Goal: Information Seeking & Learning: Learn about a topic

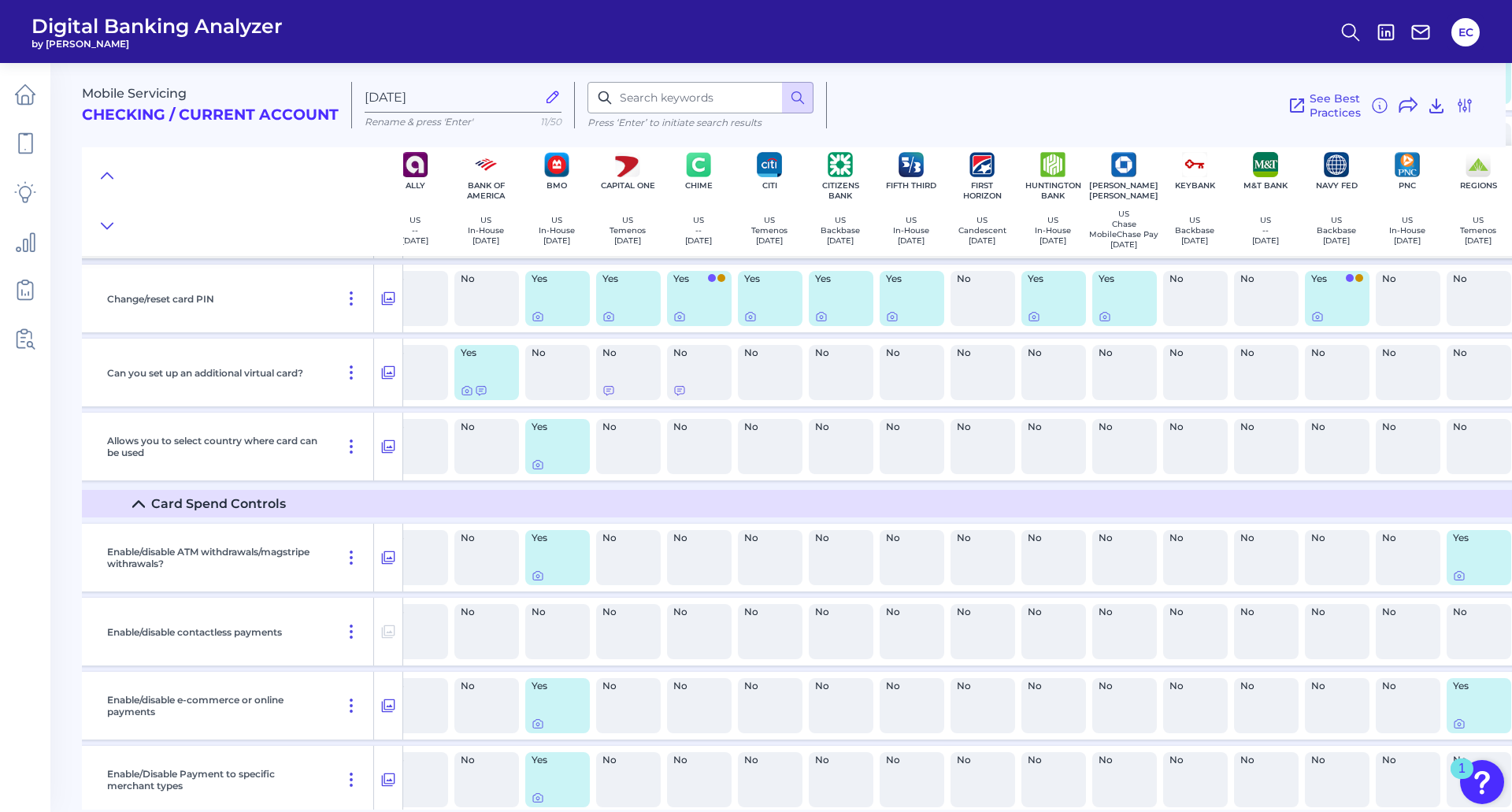
scroll to position [833, 0]
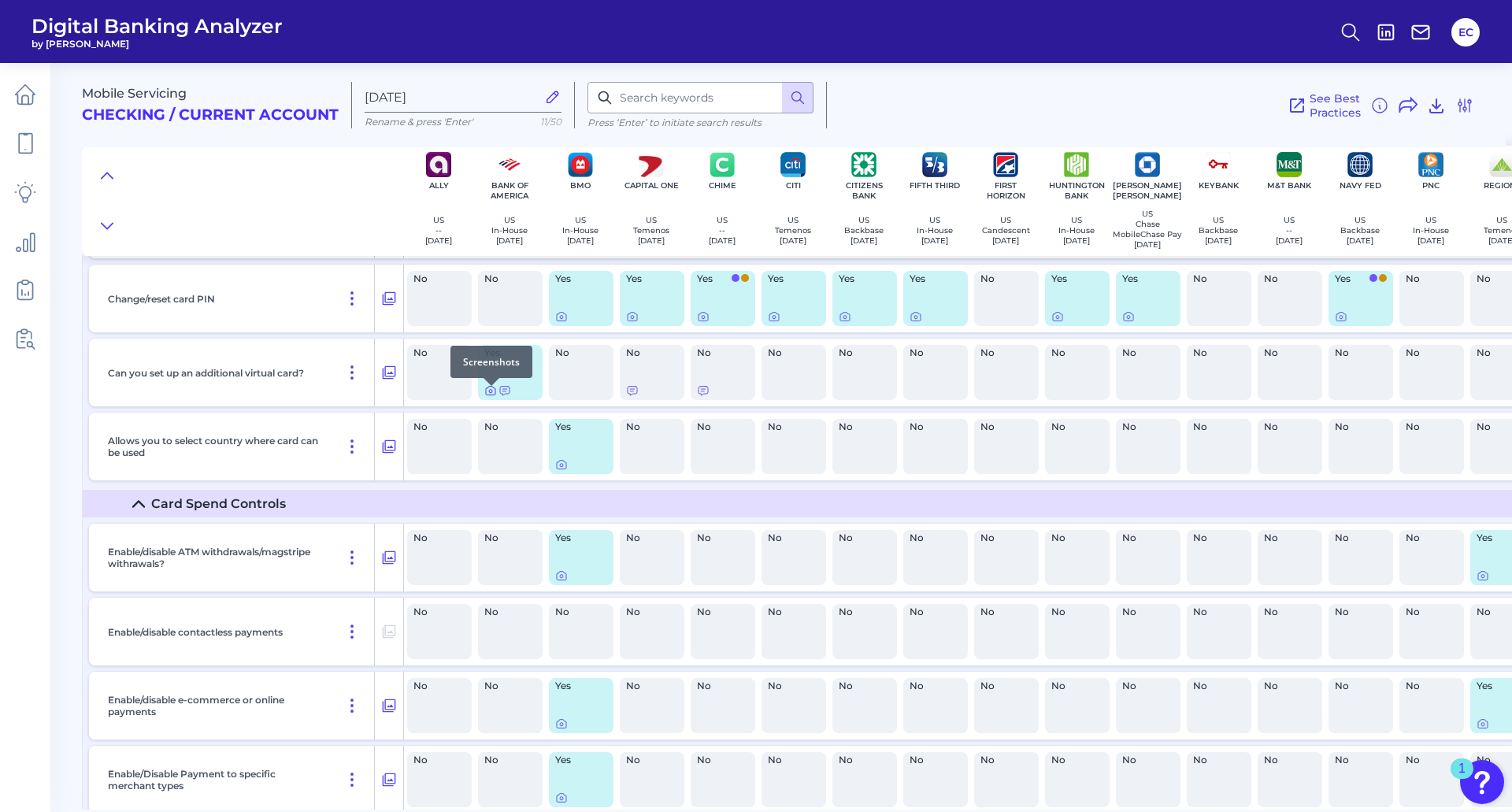
click at [492, 393] on icon at bounding box center [490, 391] width 3 height 3
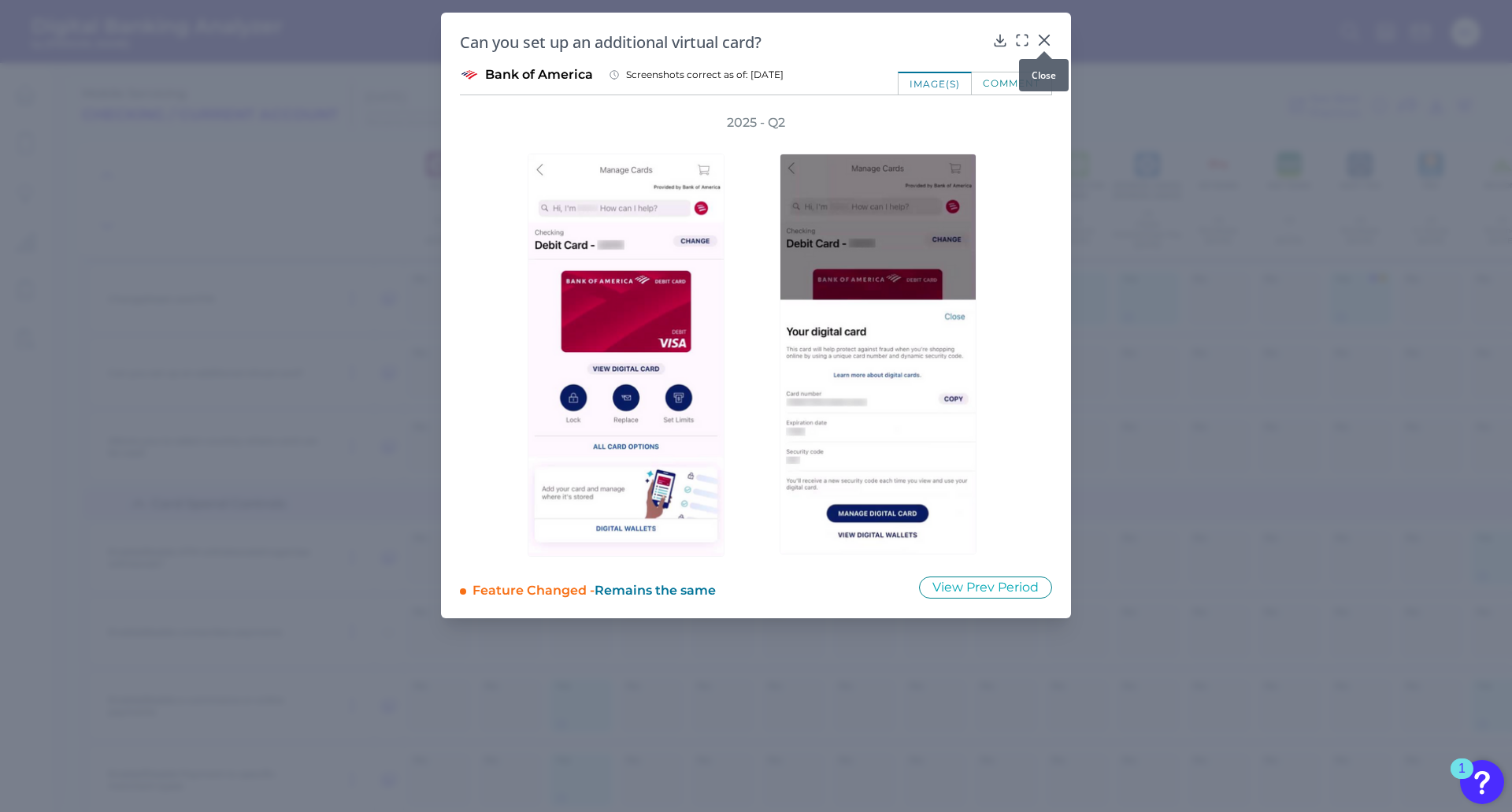
click at [1042, 40] on icon at bounding box center [1044, 40] width 16 height 16
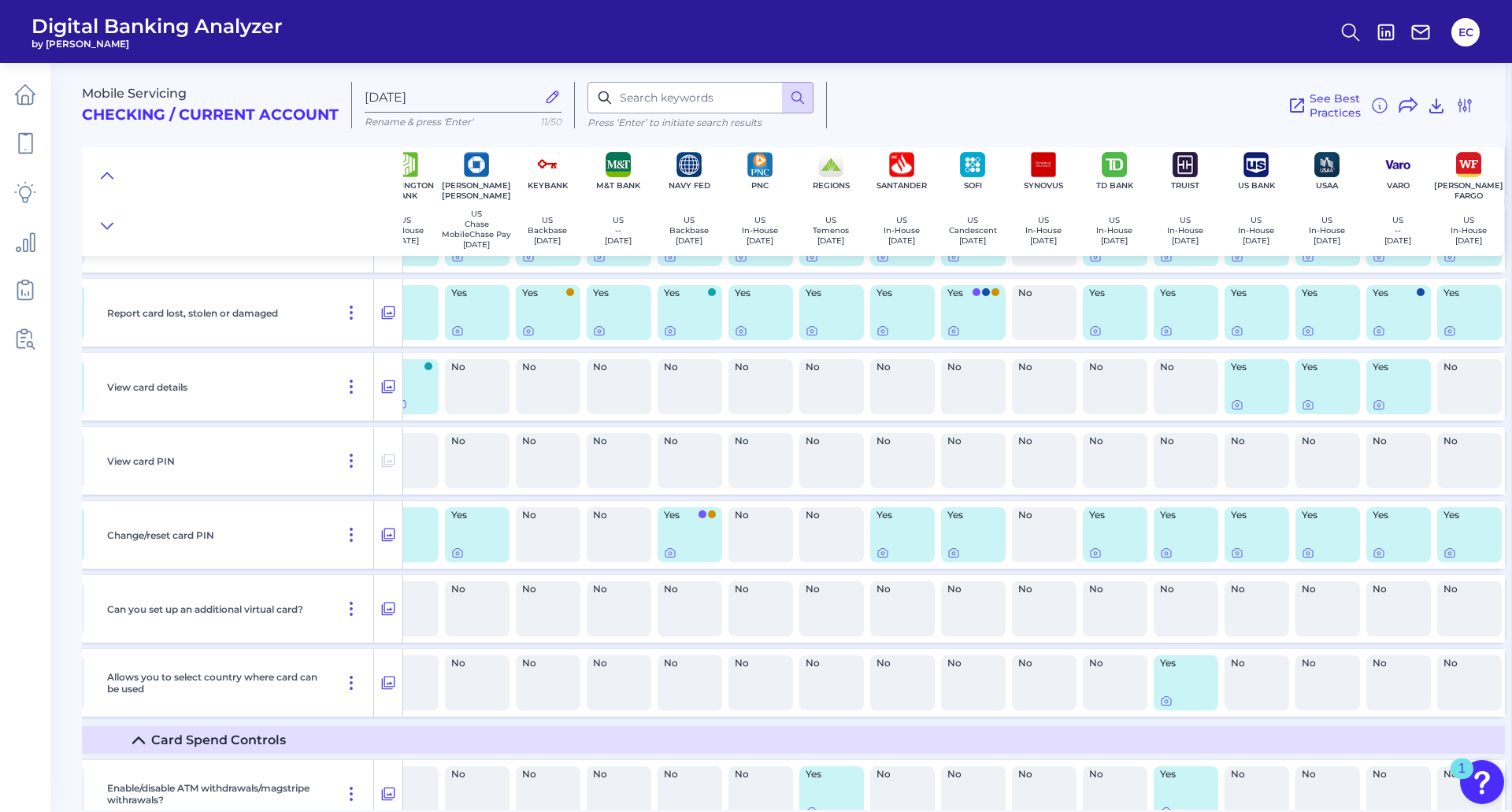
scroll to position [596, 677]
click at [1232, 409] on icon at bounding box center [1237, 405] width 9 height 8
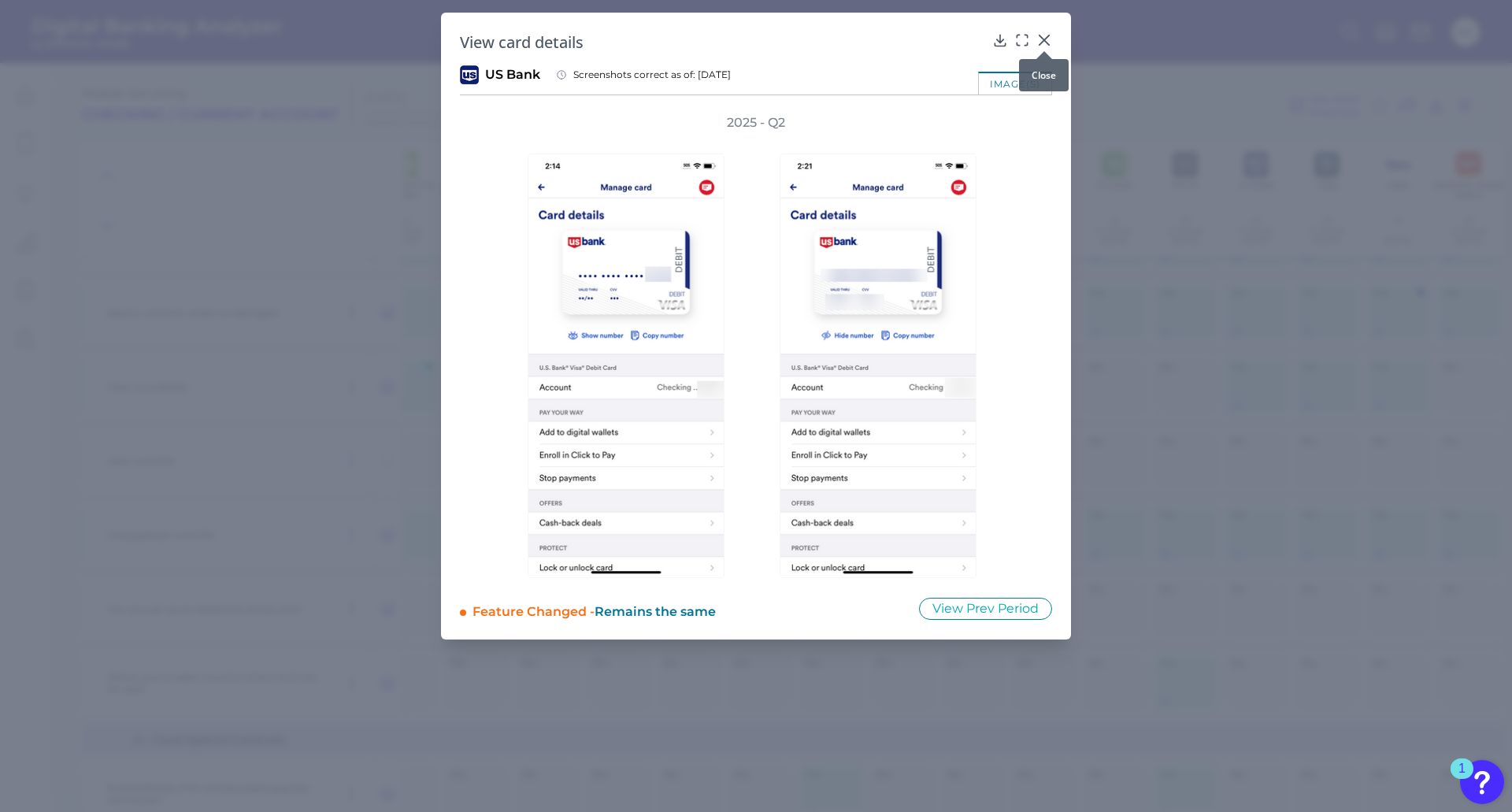
click at [1039, 42] on icon at bounding box center [1044, 40] width 16 height 16
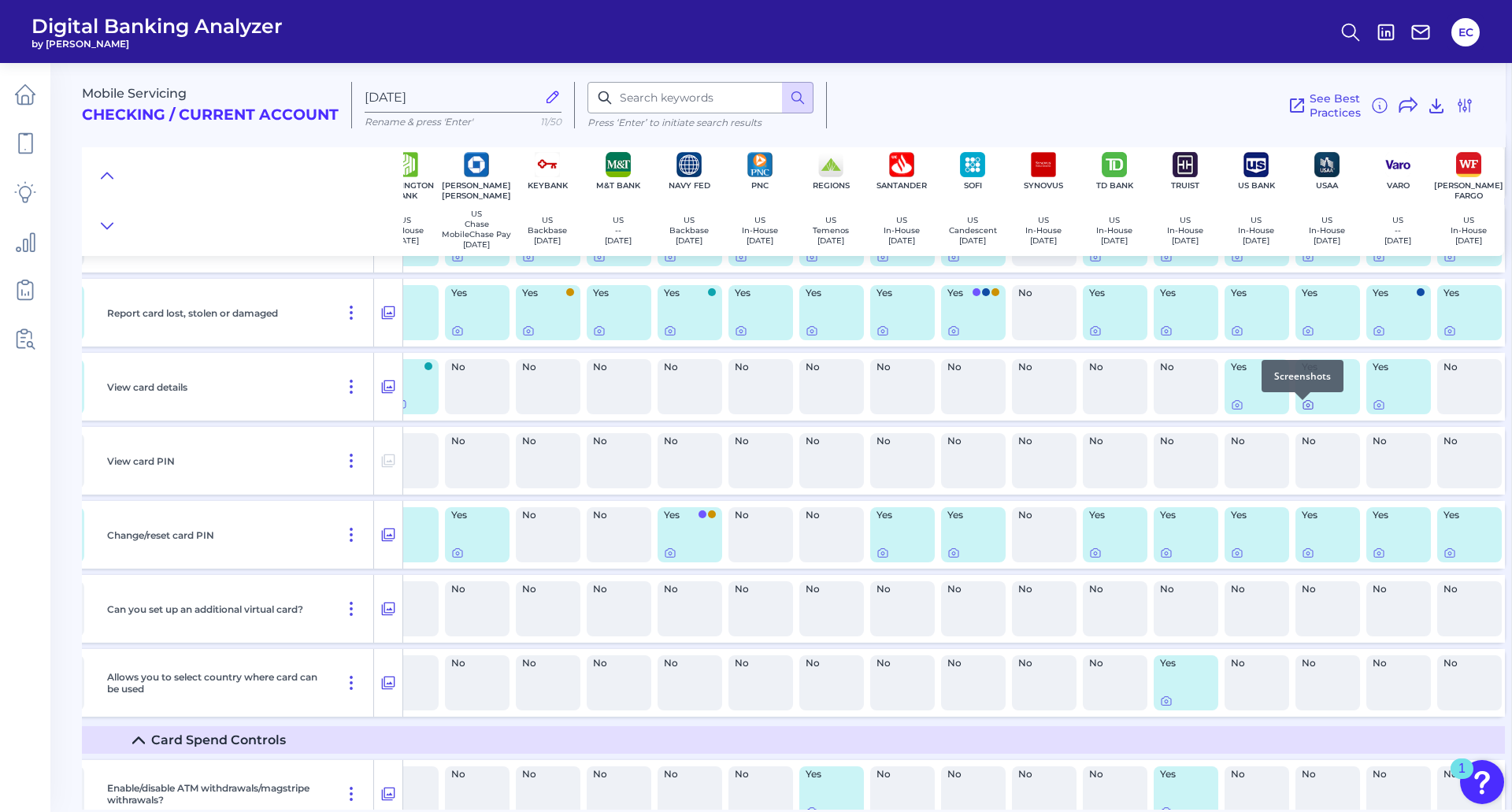
click at [1302, 411] on icon at bounding box center [1307, 405] width 12 height 12
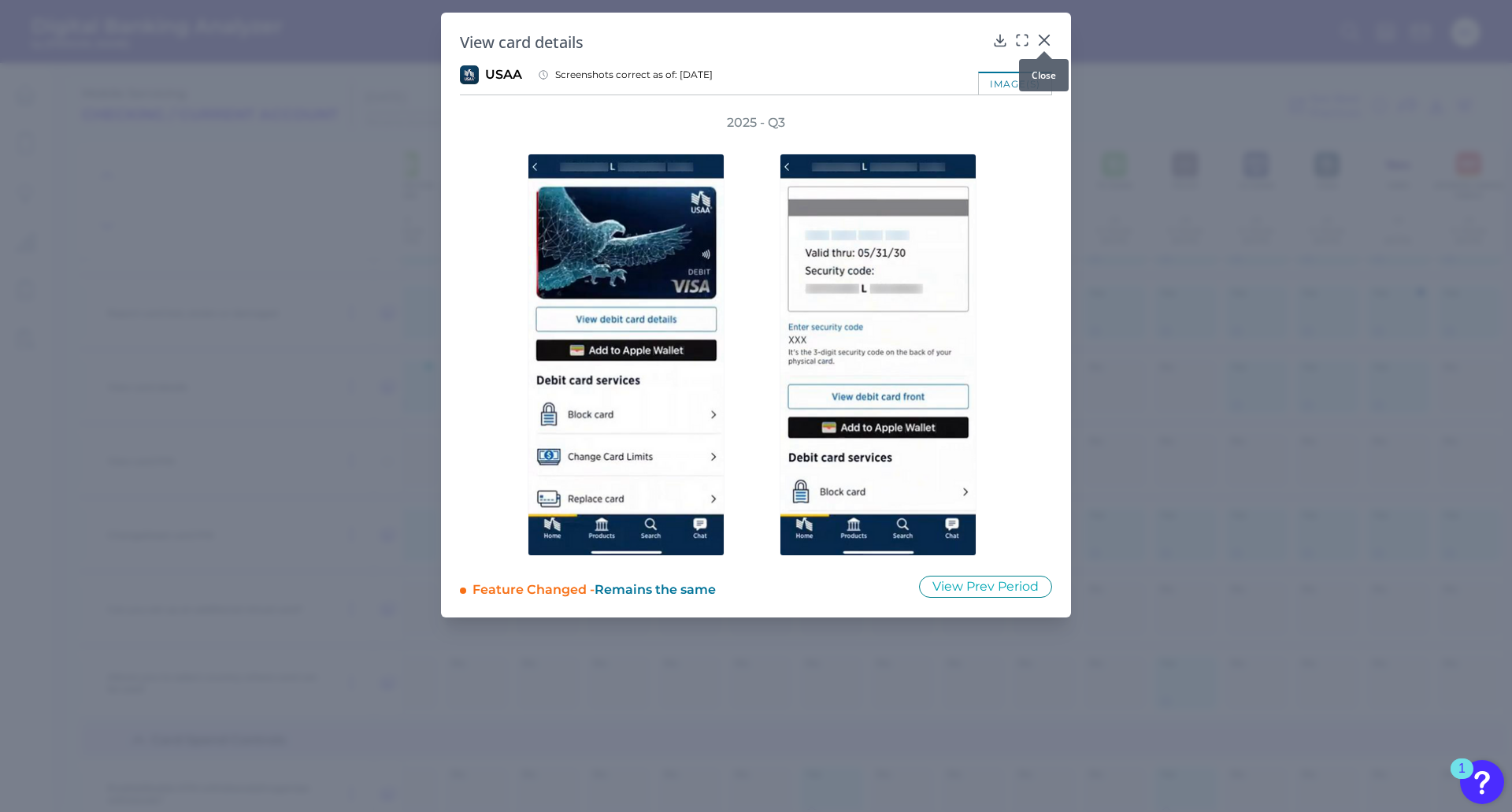
click at [1044, 41] on icon at bounding box center [1044, 41] width 9 height 9
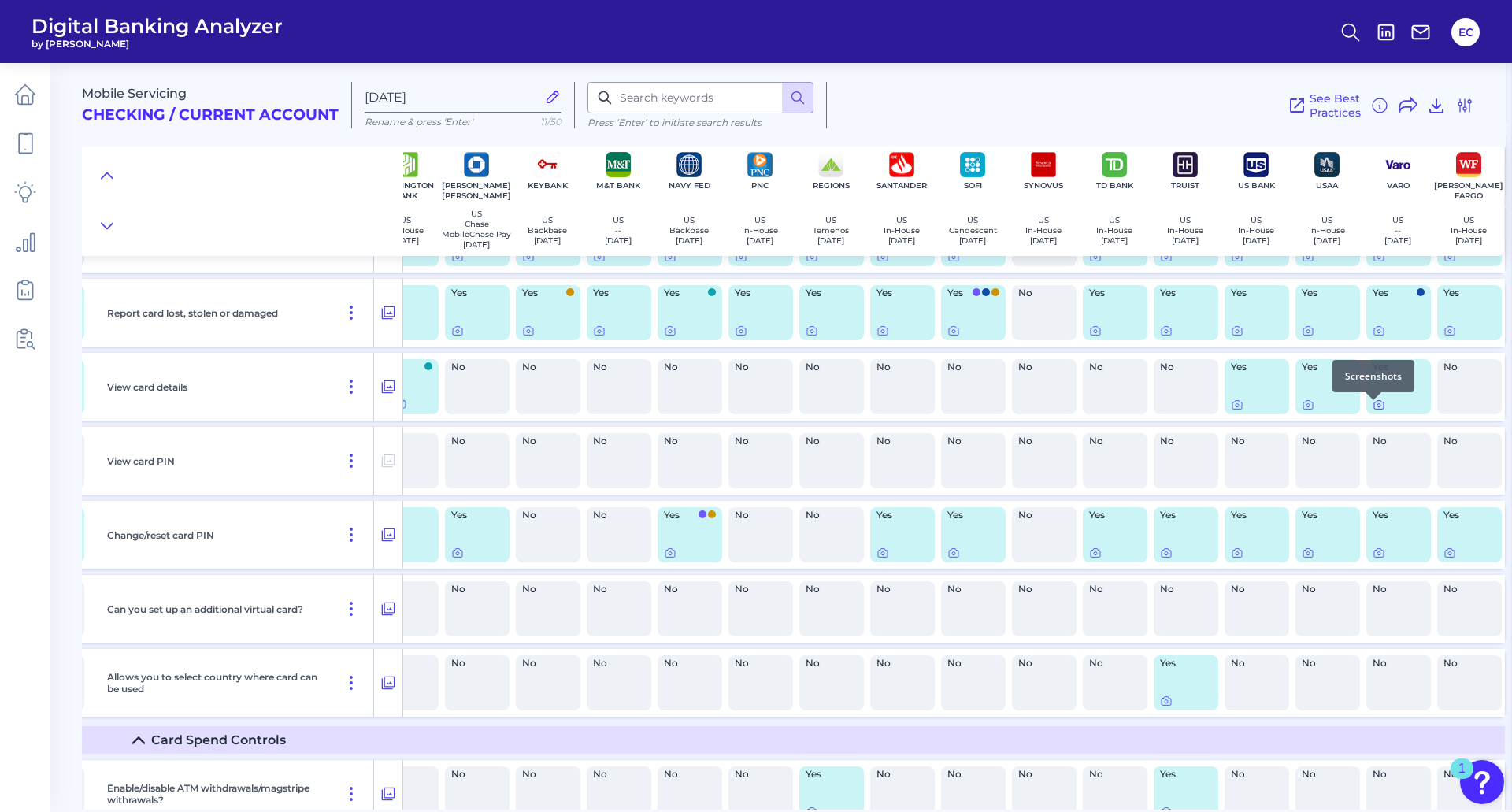
click at [1374, 411] on icon at bounding box center [1378, 405] width 12 height 12
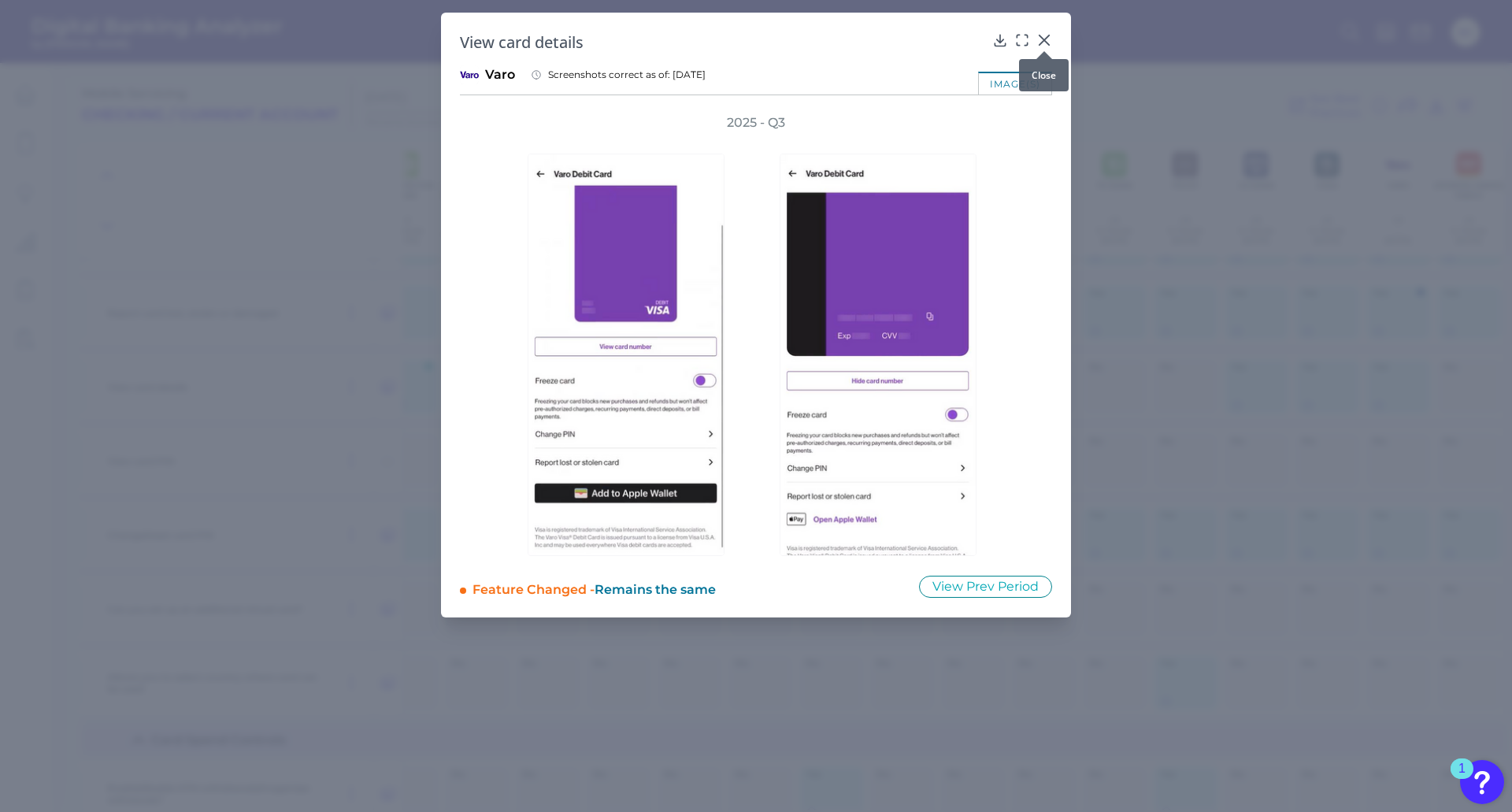
click at [1045, 36] on icon at bounding box center [1044, 40] width 16 height 16
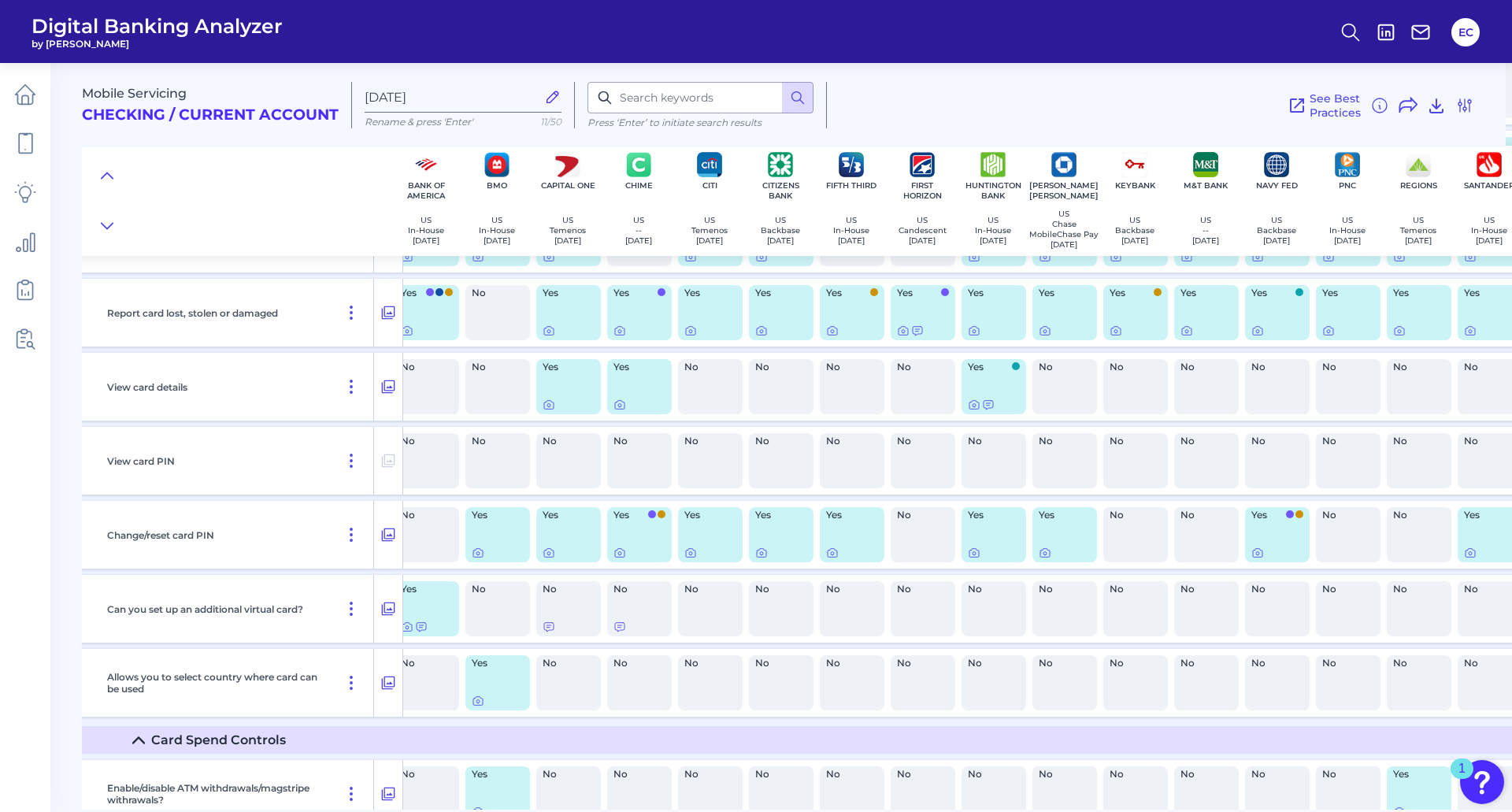
scroll to position [596, 0]
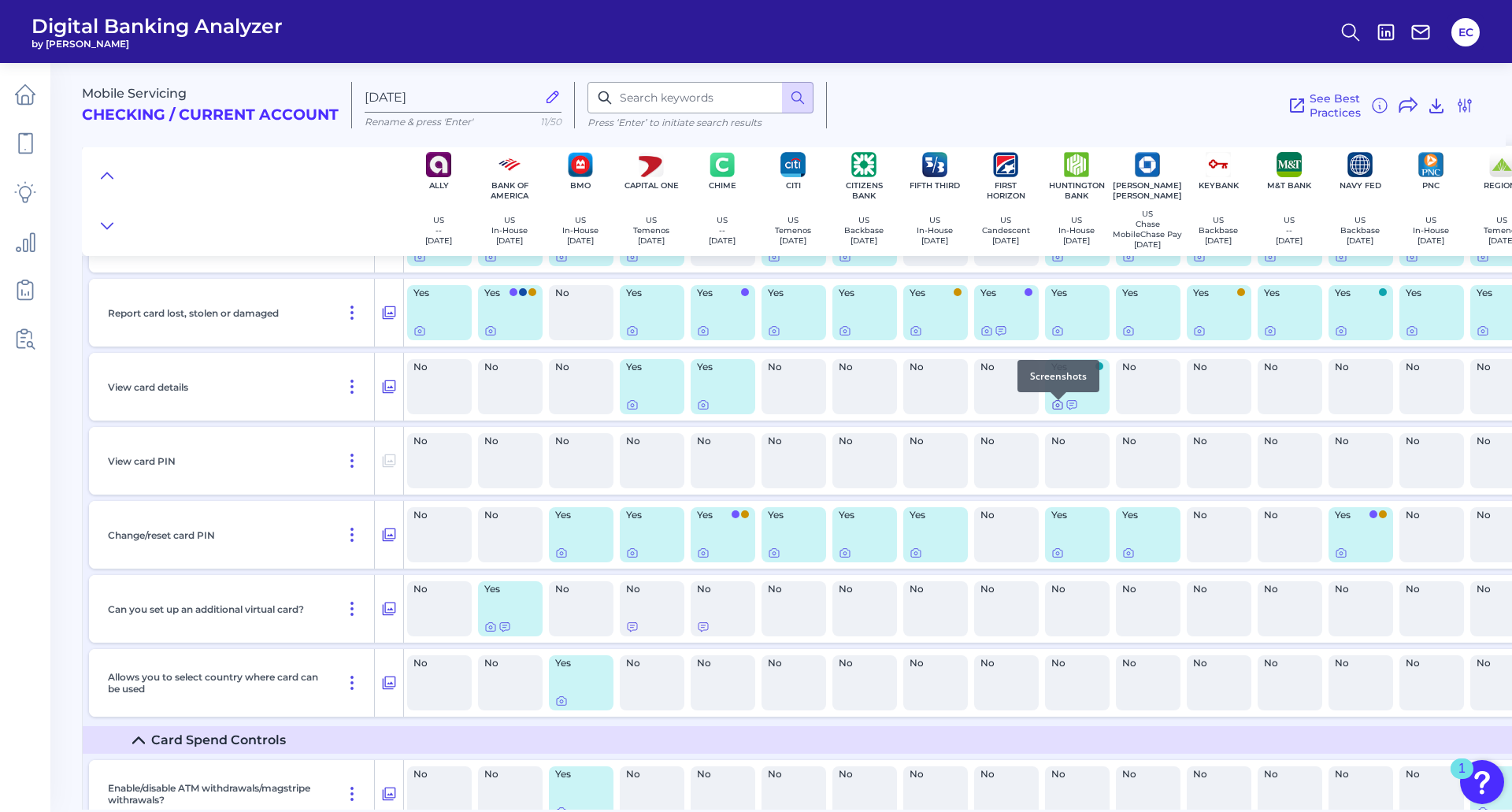
click at [1055, 411] on icon at bounding box center [1057, 405] width 12 height 12
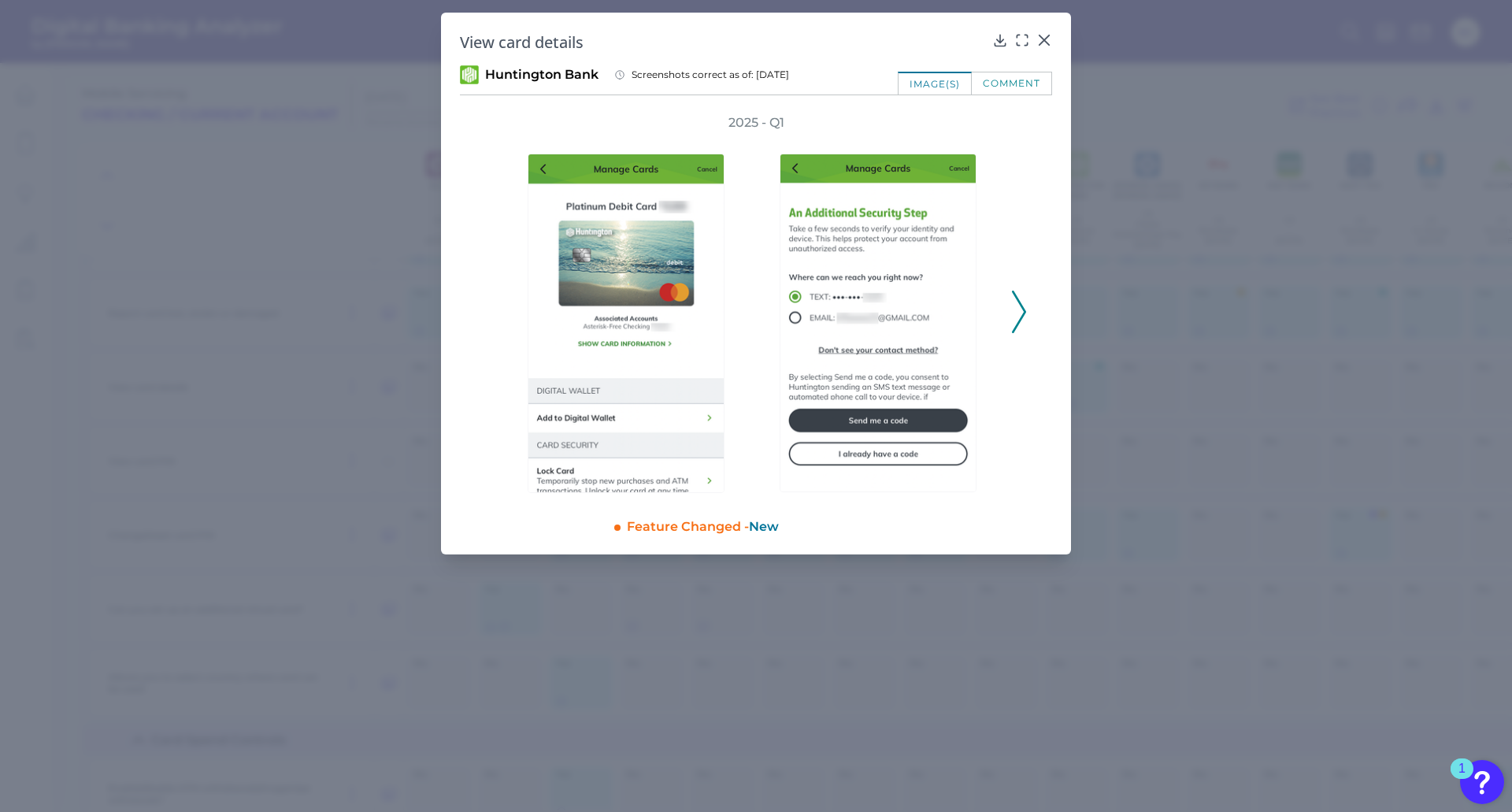
click at [1021, 314] on icon at bounding box center [1019, 311] width 14 height 42
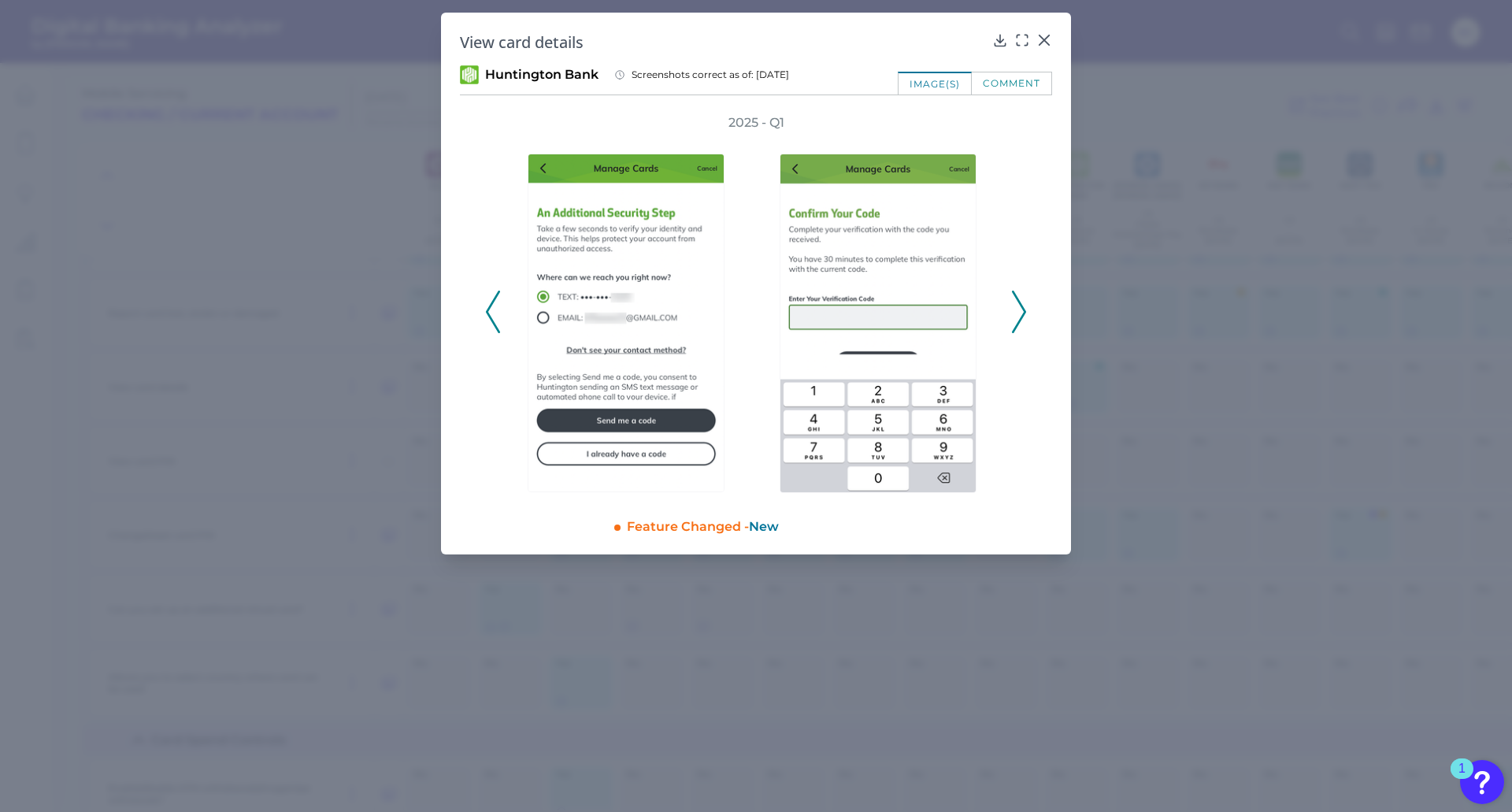
click at [1021, 314] on icon at bounding box center [1019, 311] width 14 height 42
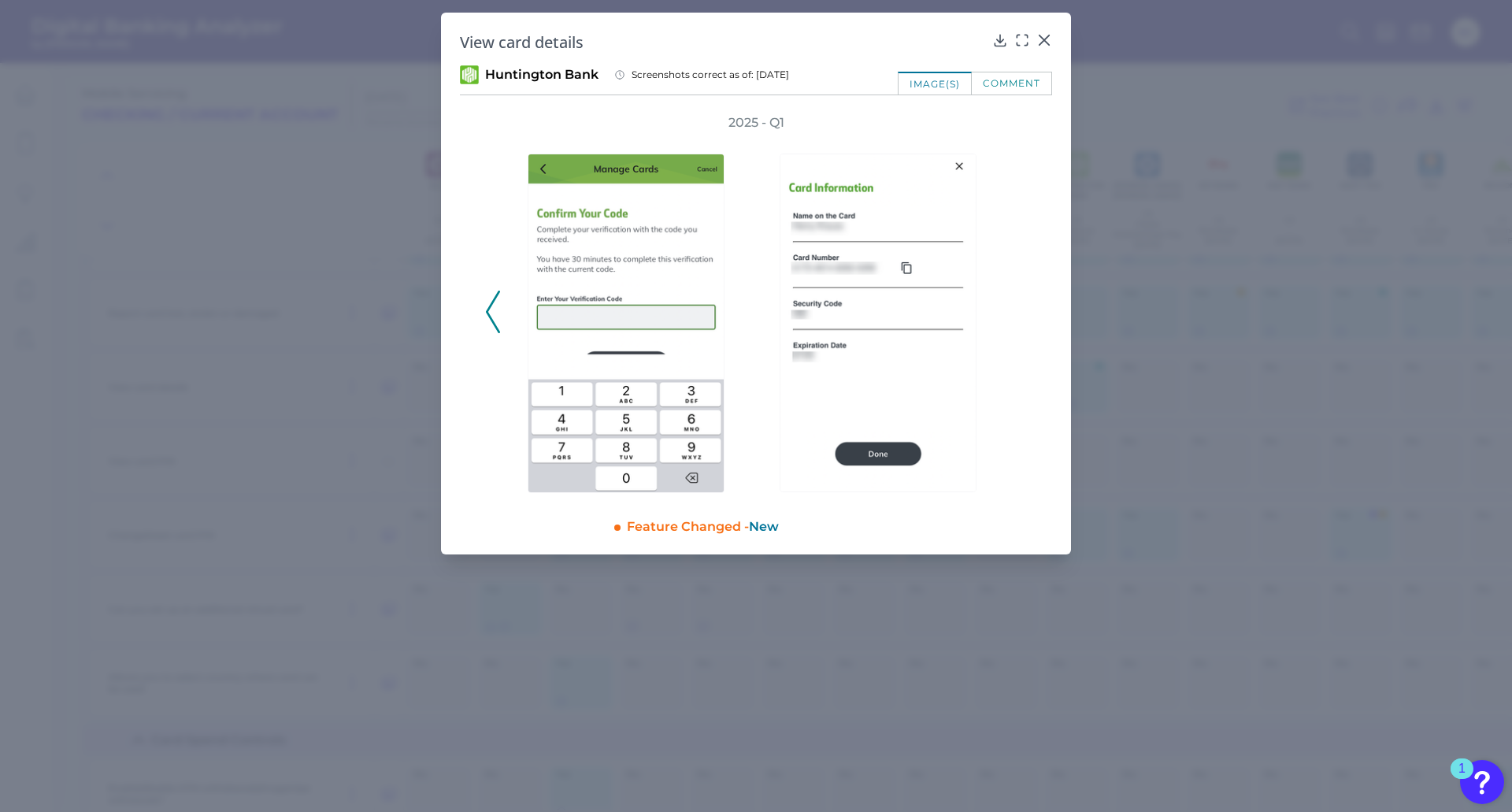
click at [1012, 76] on div "comment" at bounding box center [1011, 83] width 80 height 23
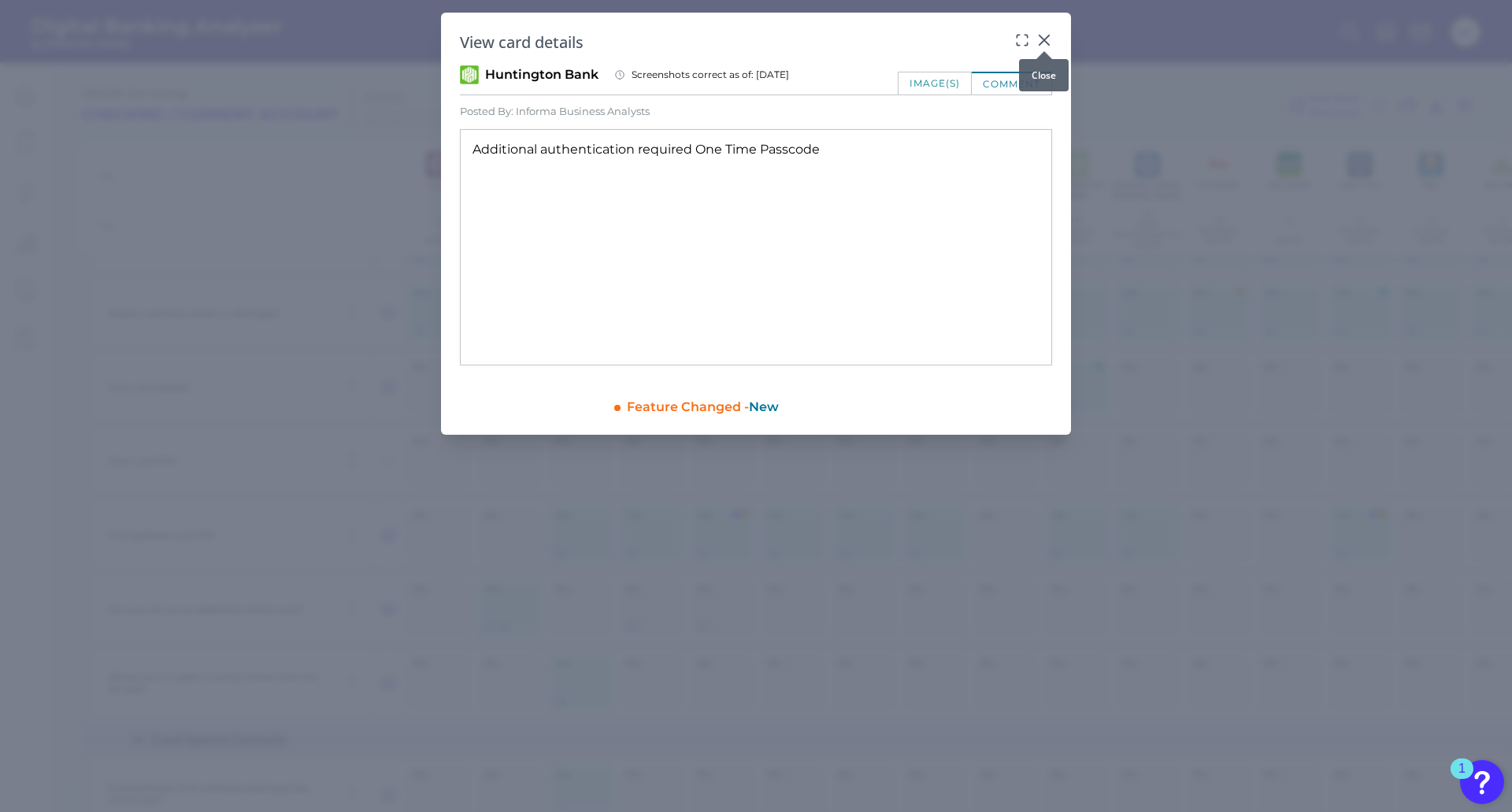
click at [1044, 37] on icon at bounding box center [1044, 40] width 16 height 16
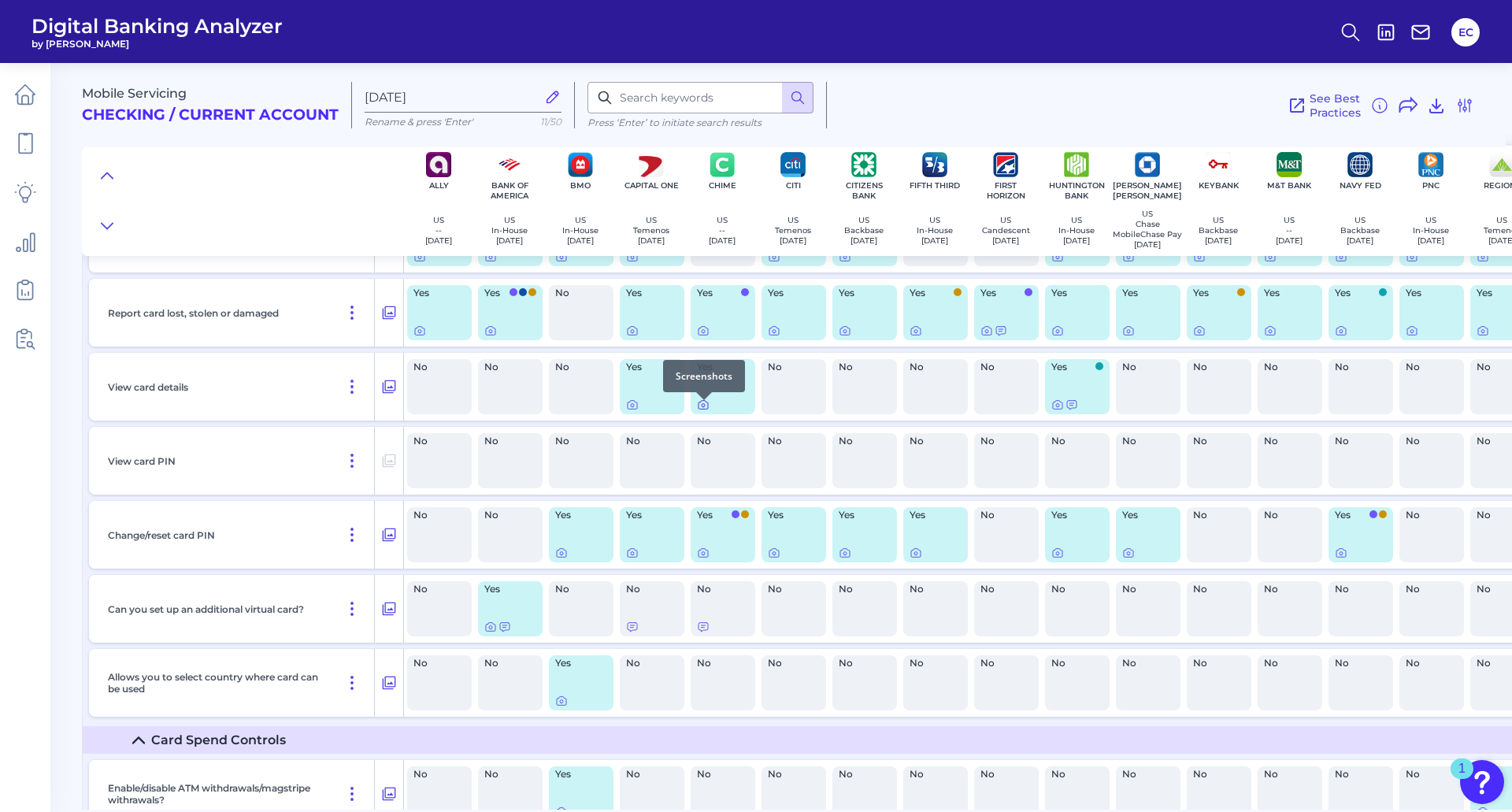
click at [700, 411] on icon at bounding box center [702, 405] width 12 height 12
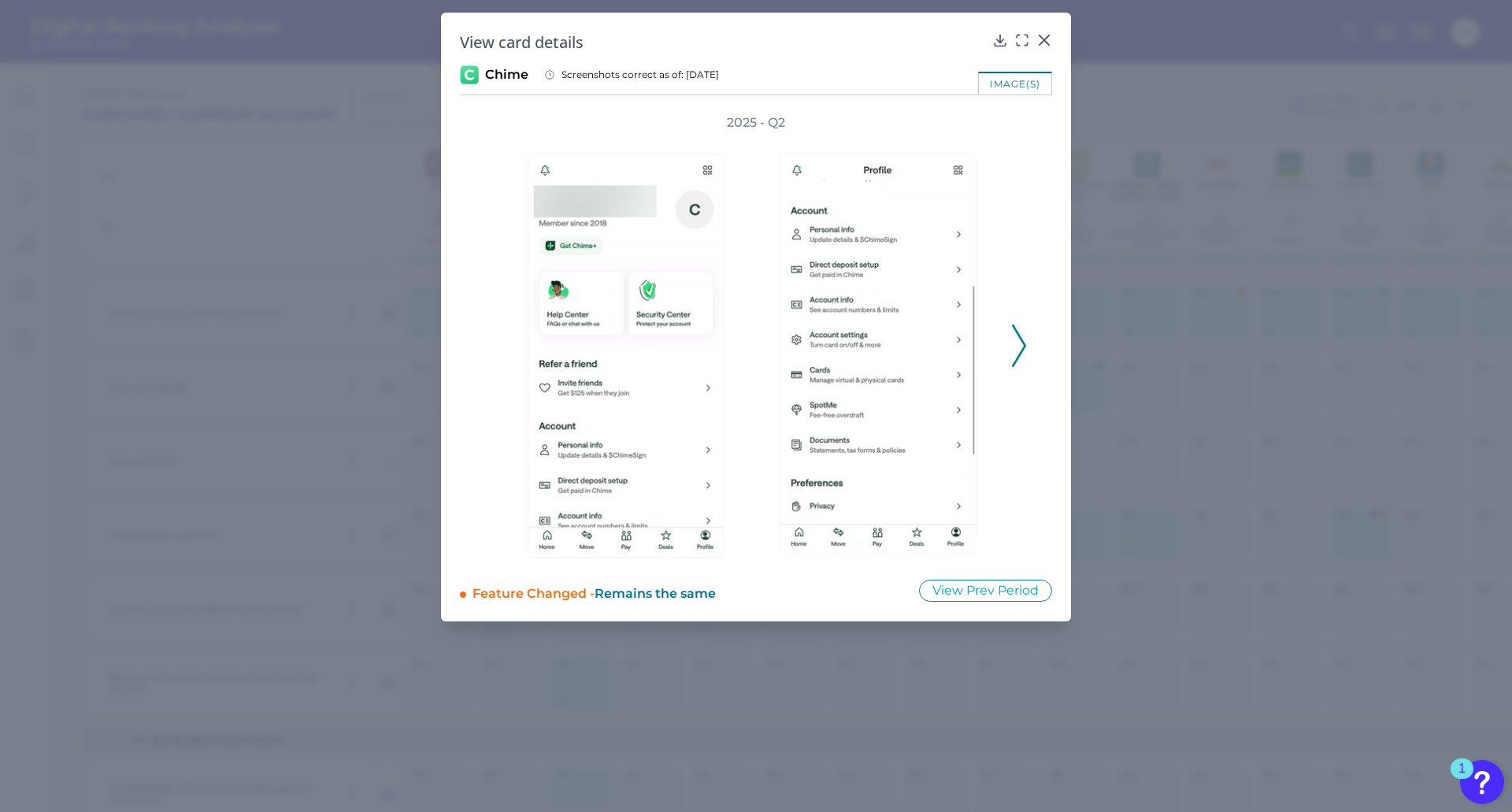
click at [1020, 341] on icon at bounding box center [1019, 345] width 14 height 42
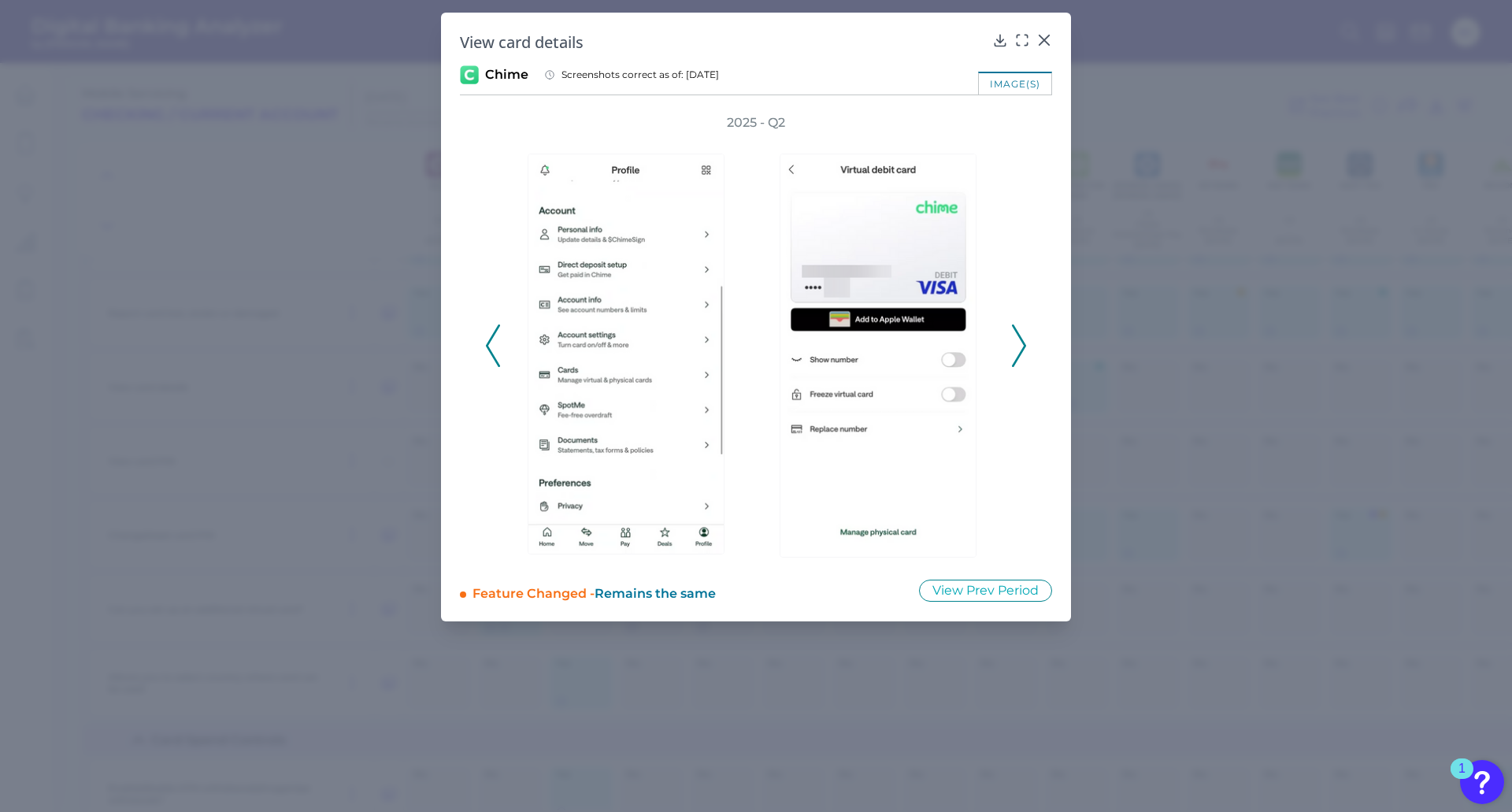
click at [1020, 341] on icon at bounding box center [1019, 345] width 14 height 42
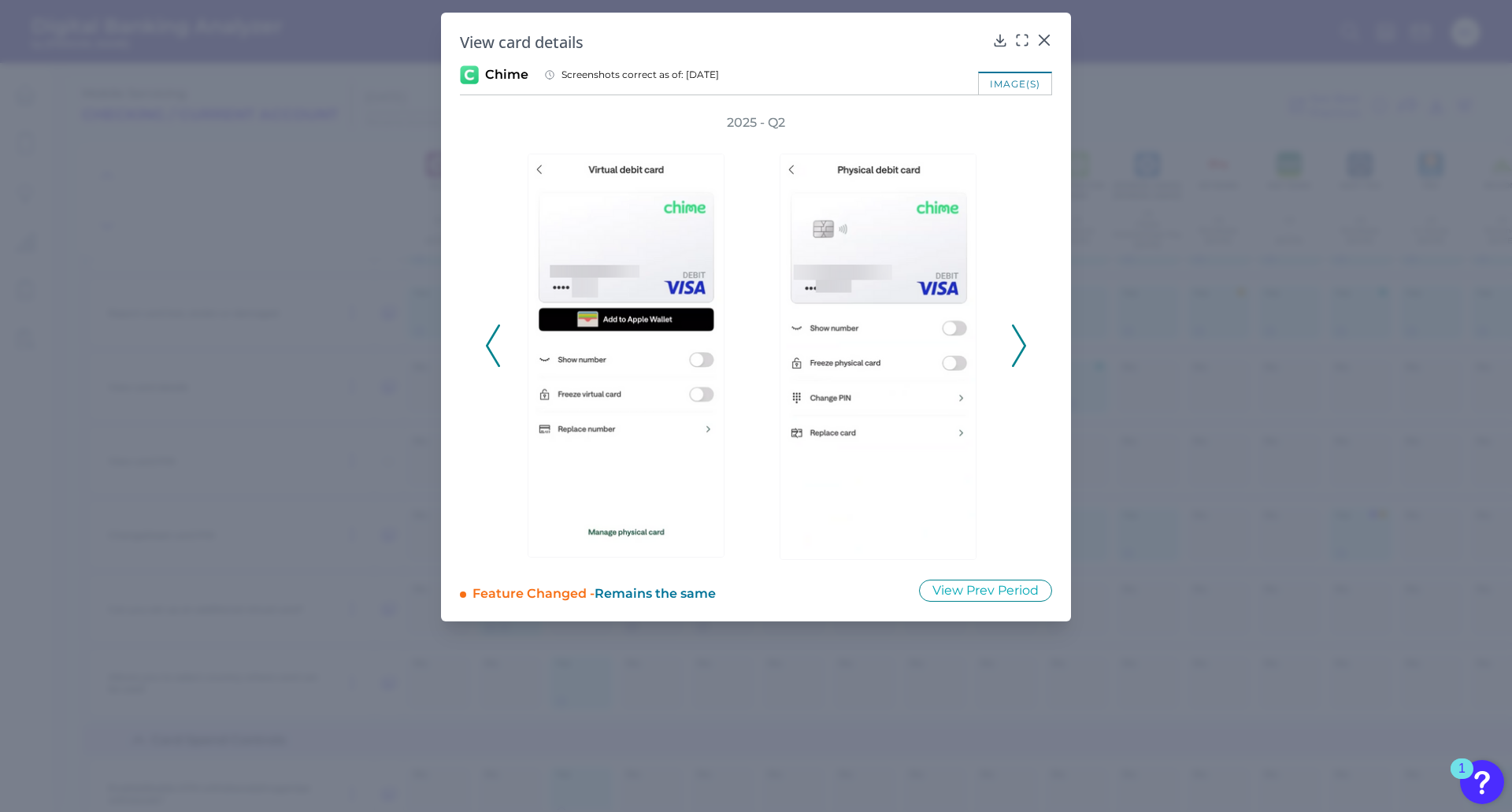
click at [1020, 341] on icon at bounding box center [1019, 345] width 14 height 42
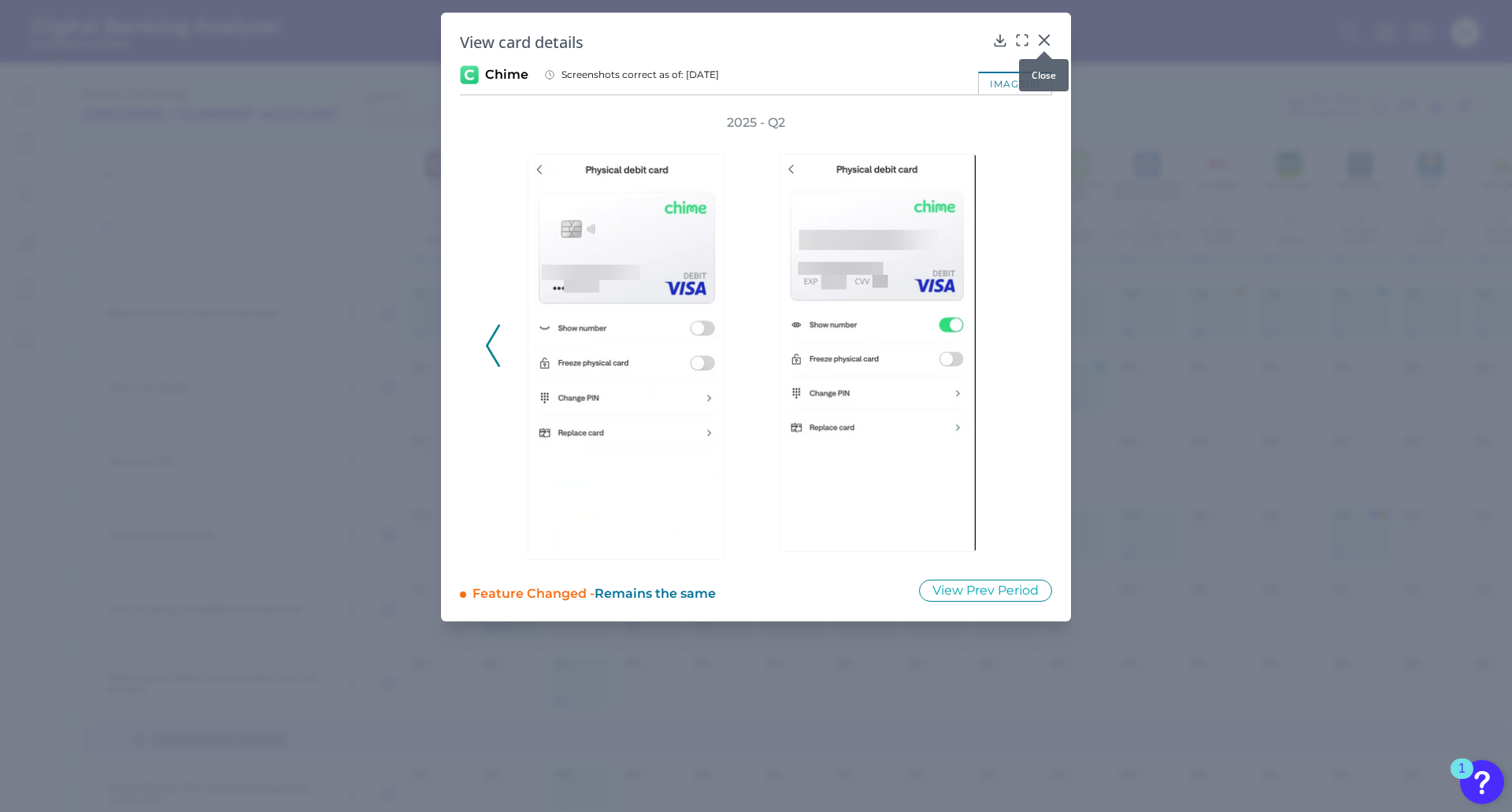
click at [1044, 38] on icon at bounding box center [1044, 40] width 16 height 16
